Goal: Task Accomplishment & Management: Manage account settings

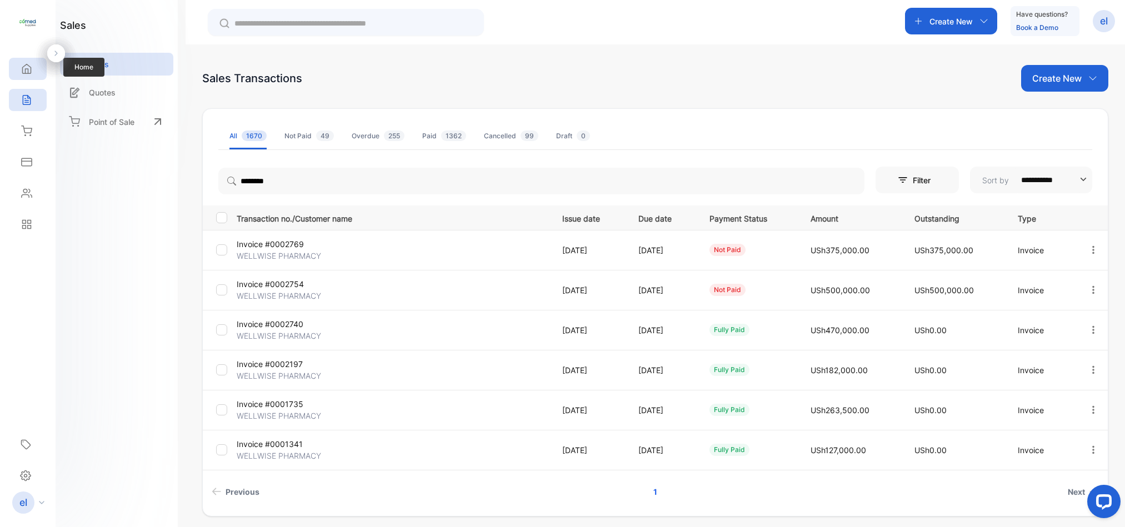
click at [21, 74] on icon at bounding box center [26, 68] width 11 height 11
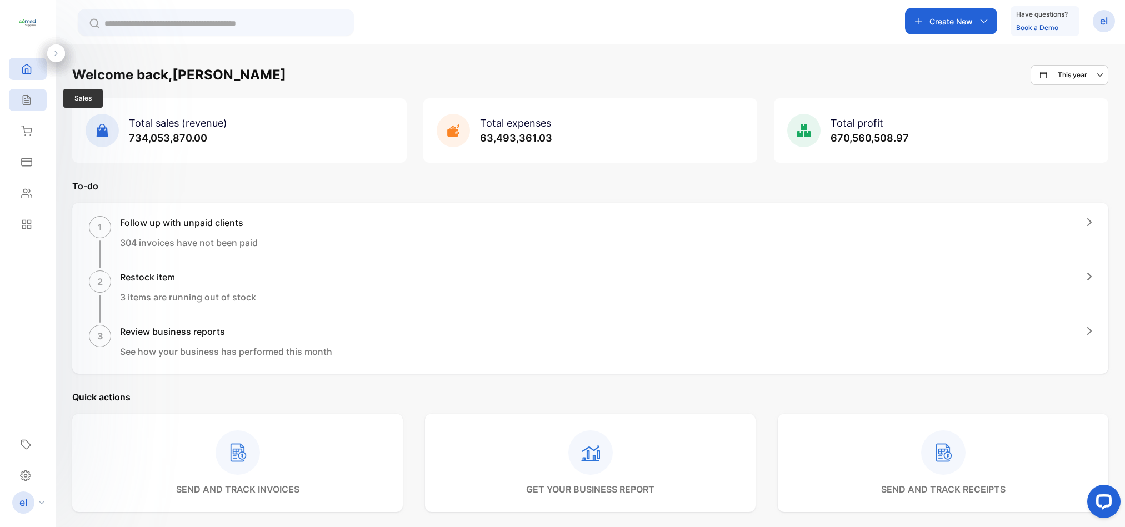
click at [22, 93] on div "Sales" at bounding box center [28, 100] width 38 height 22
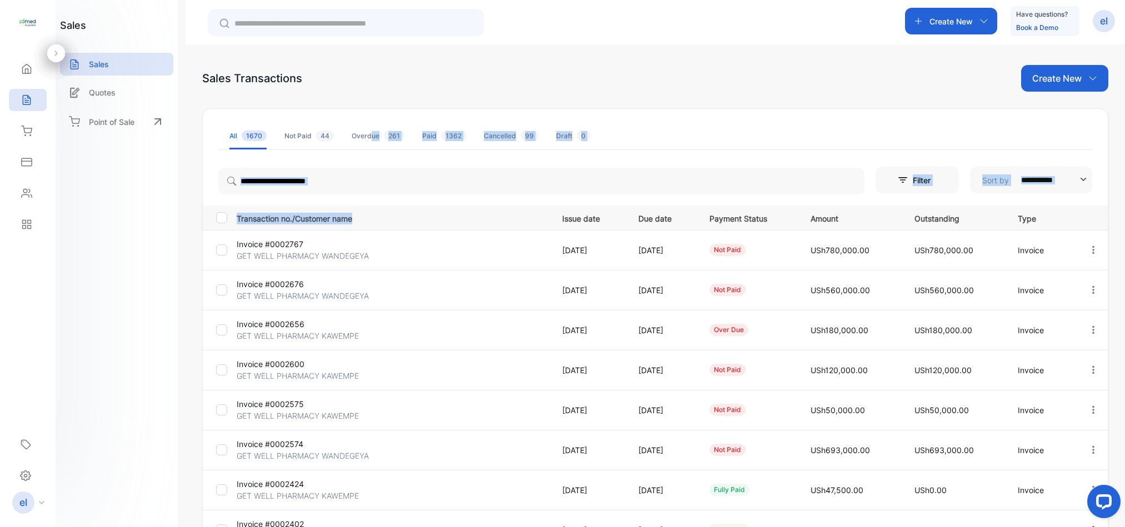
drag, startPoint x: 369, startPoint y: 140, endPoint x: 540, endPoint y: 238, distance: 197.3
click at [540, 238] on div "**********" at bounding box center [655, 392] width 906 height 568
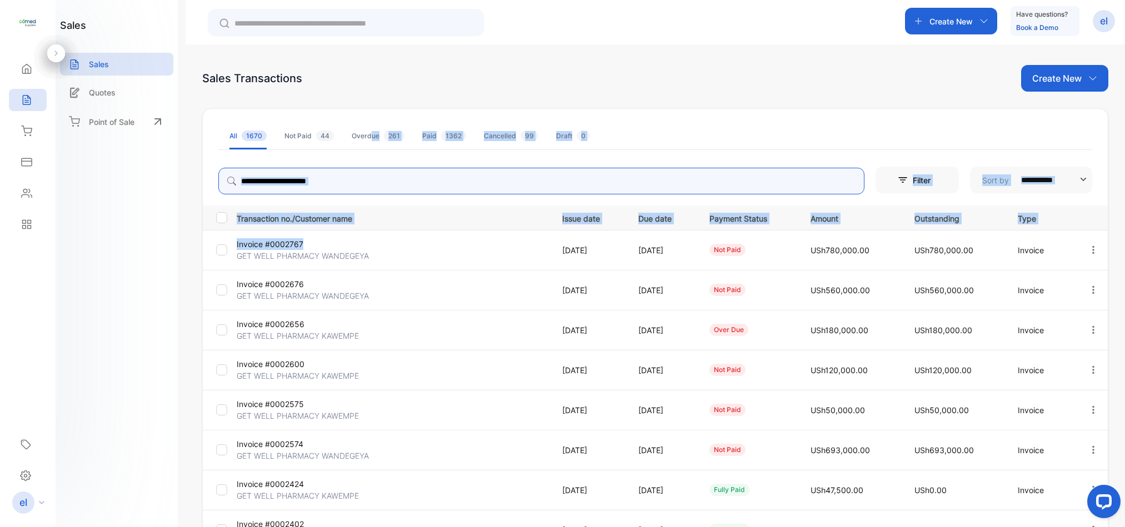
click at [317, 182] on input "search" at bounding box center [541, 181] width 646 height 27
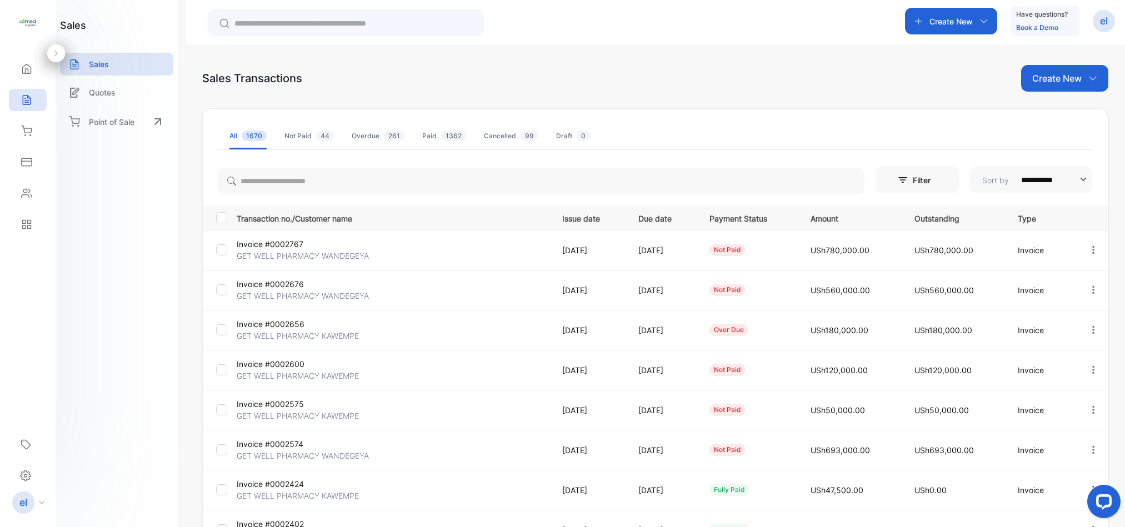
click at [489, 271] on td "Invoice #0002676 GET WELL PHARMACY WANDEGEYA" at bounding box center [390, 290] width 317 height 40
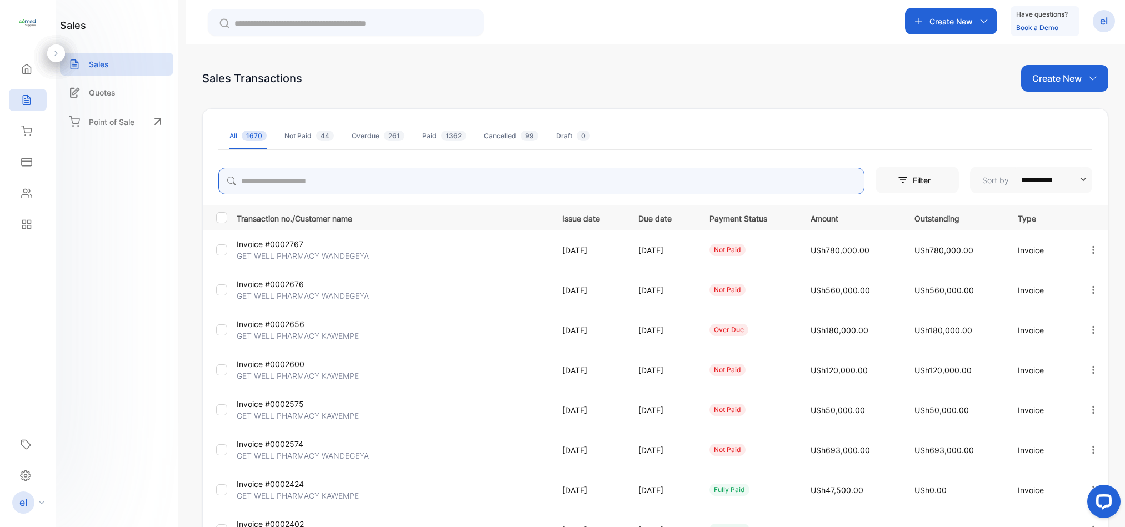
click at [294, 182] on input "search" at bounding box center [541, 181] width 646 height 27
type input "****"
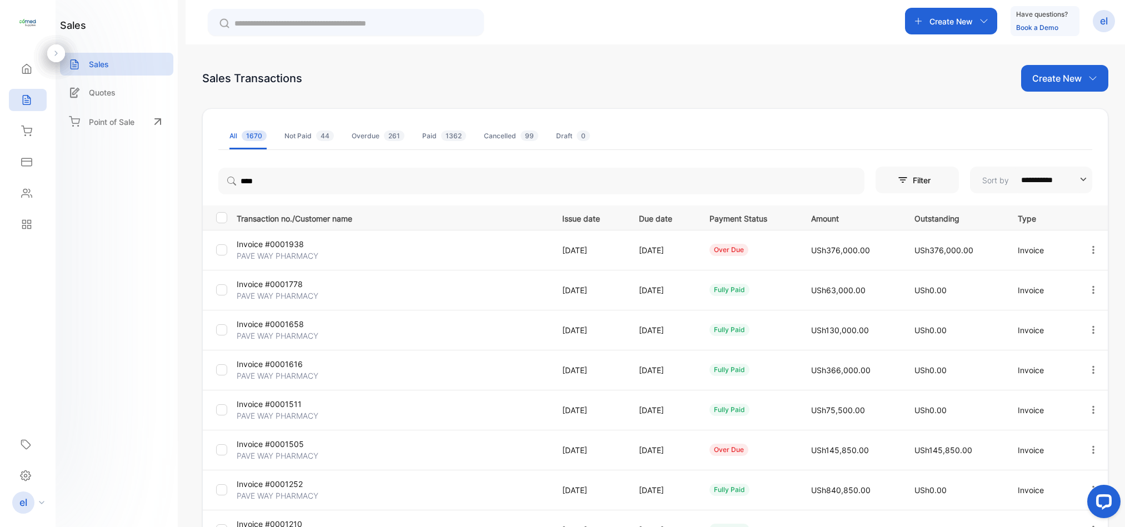
click at [654, 427] on td "[DATE]" at bounding box center [660, 410] width 71 height 40
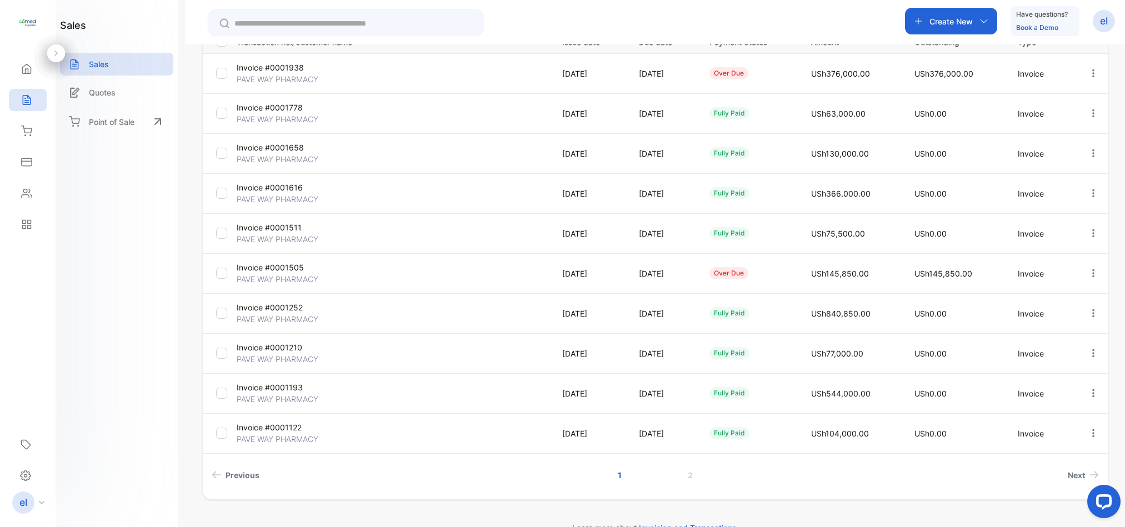
scroll to position [202, 0]
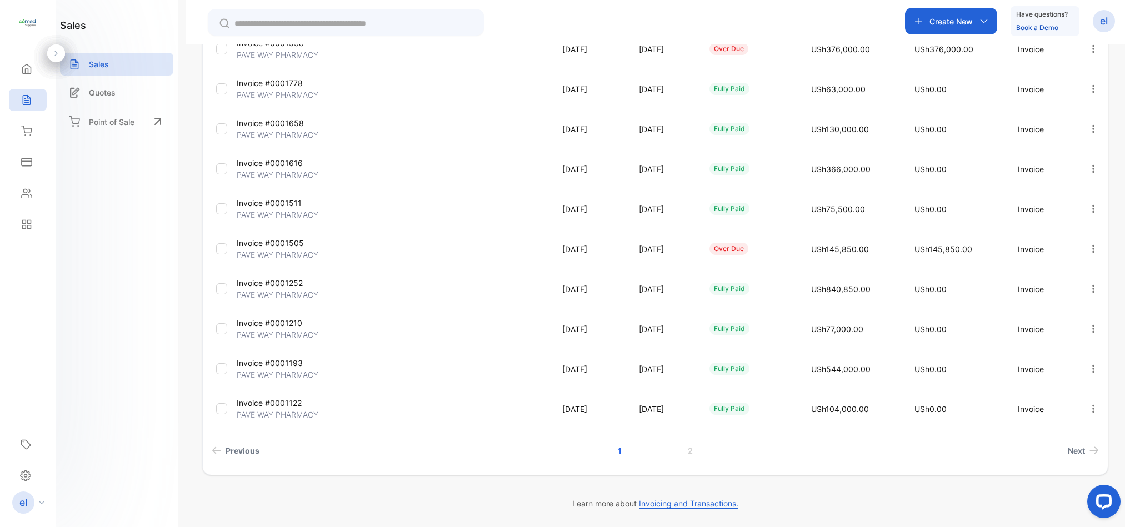
click at [670, 427] on tbody "Invoice #0001938 PAVE WAY PHARMACY 28 May, 2025 28 Jun, 2025 over due USh376,00…" at bounding box center [655, 229] width 905 height 400
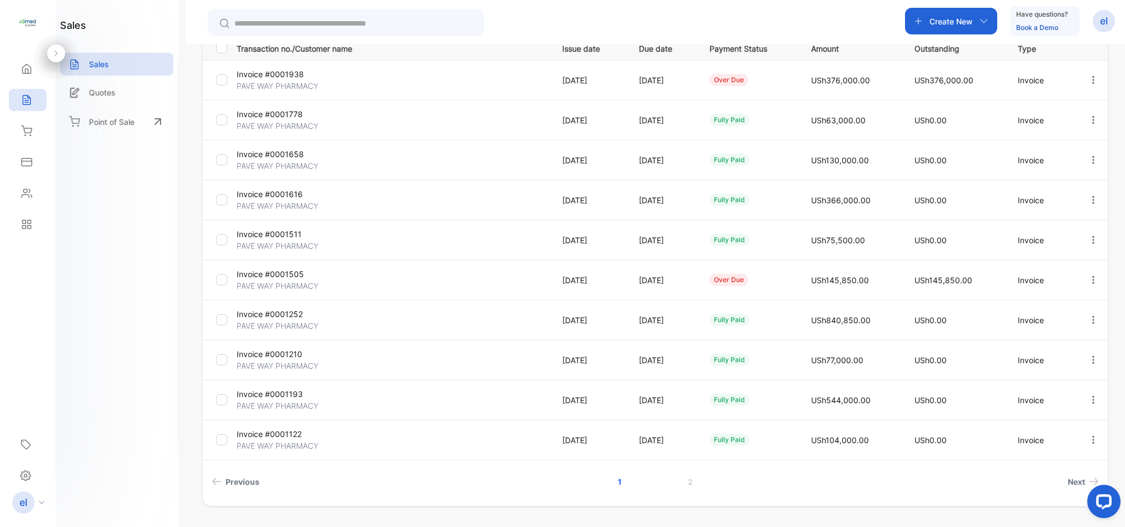
scroll to position [168, 0]
click at [1088, 79] on icon "button" at bounding box center [1093, 82] width 10 height 10
click at [1045, 145] on span "Record payment" at bounding box center [1061, 144] width 69 height 13
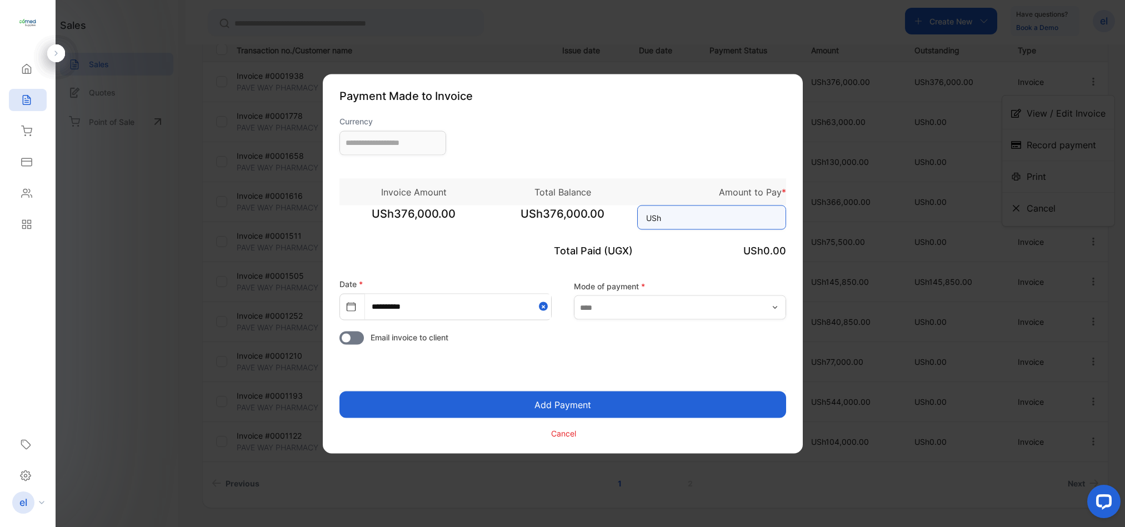
type input "**********"
click at [668, 221] on input at bounding box center [711, 217] width 149 height 24
type input "******"
click at [613, 397] on button "Add Payment" at bounding box center [562, 404] width 447 height 27
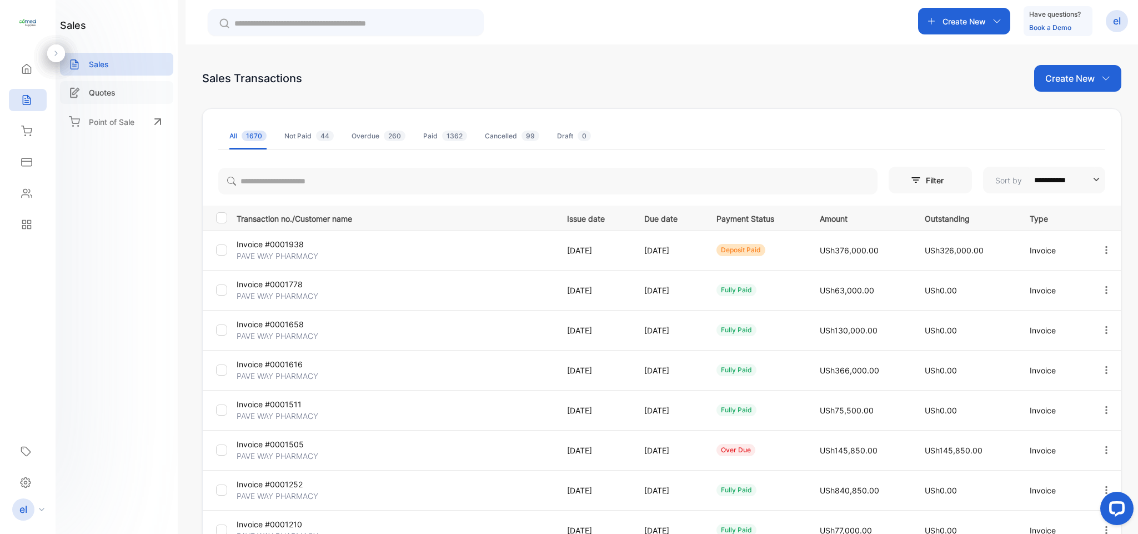
click at [112, 92] on p "Quotes" at bounding box center [102, 93] width 27 height 12
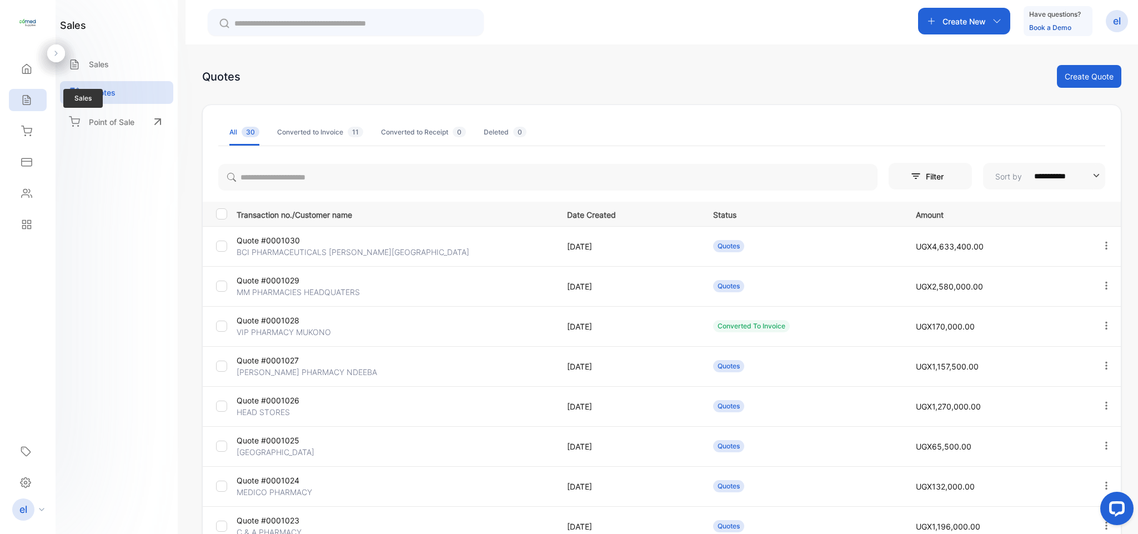
click at [17, 105] on div "Sales" at bounding box center [28, 100] width 38 height 22
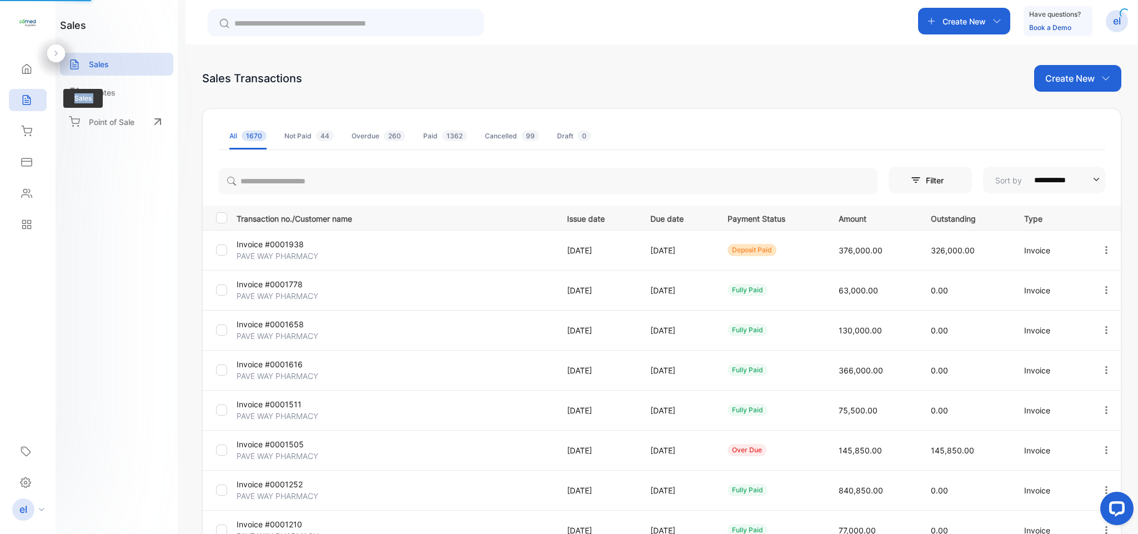
click at [17, 105] on div "Sales" at bounding box center [28, 100] width 38 height 22
